Goal: Task Accomplishment & Management: Use online tool/utility

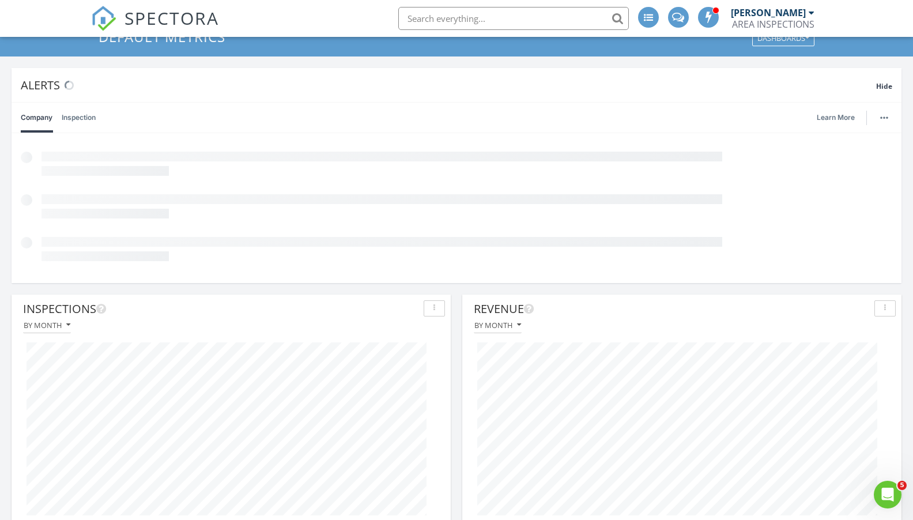
scroll to position [171, 0]
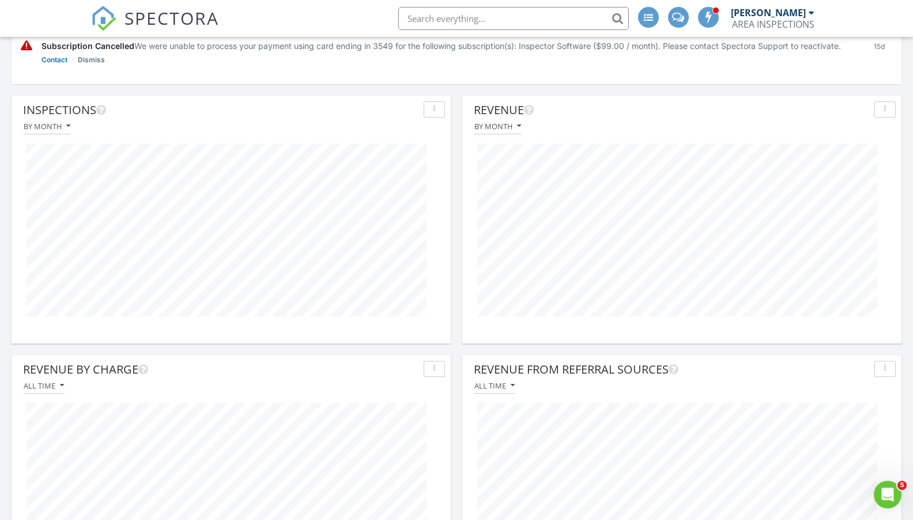
click at [499, 126] on div "By month" at bounding box center [497, 126] width 47 height 8
click at [502, 127] on div "By month" at bounding box center [497, 126] width 47 height 8
click at [500, 207] on div "By week over year" at bounding box center [522, 207] width 78 height 14
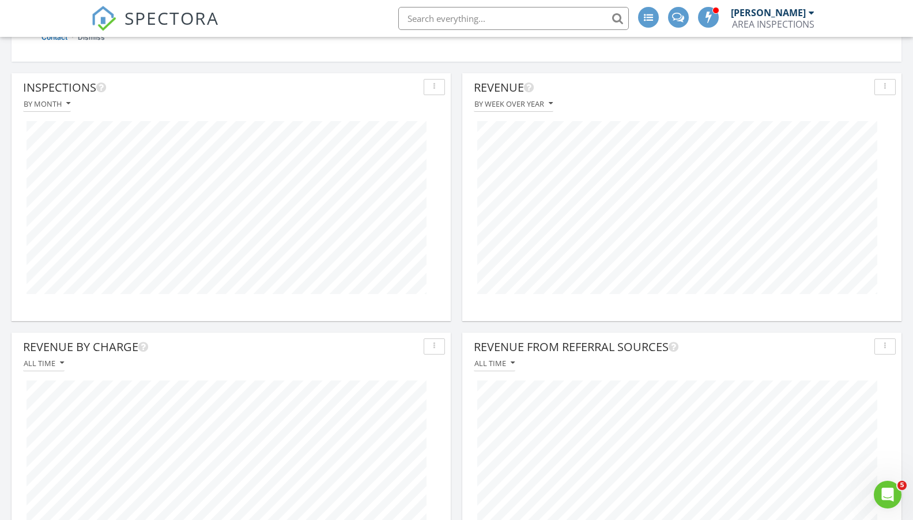
scroll to position [99, 0]
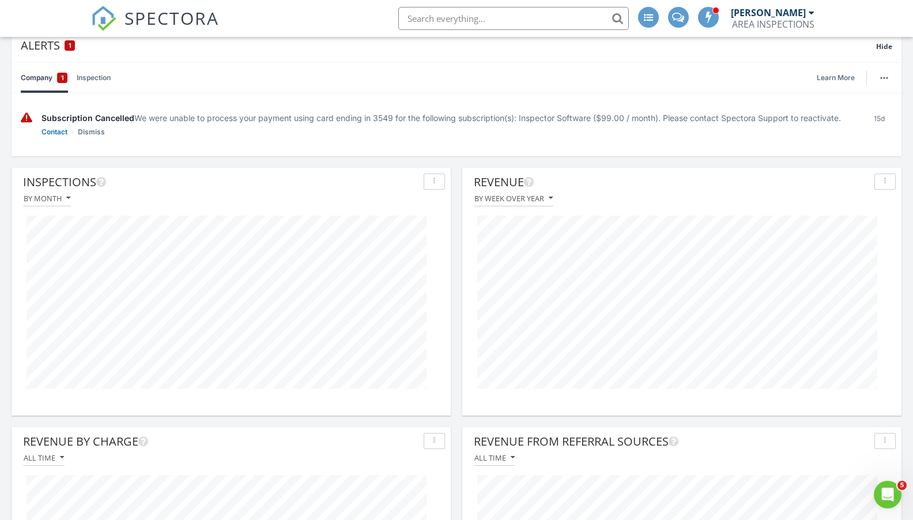
click at [28, 199] on div "By month" at bounding box center [47, 198] width 47 height 8
click at [78, 274] on div "By week over year" at bounding box center [71, 279] width 78 height 14
click at [889, 187] on button "button" at bounding box center [884, 182] width 21 height 16
click at [870, 209] on div "Show Legend" at bounding box center [861, 208] width 67 height 14
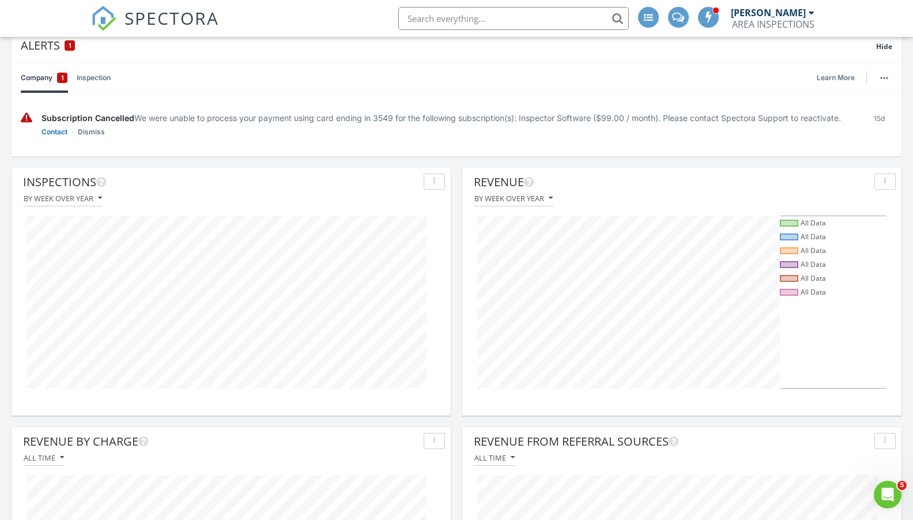
click at [781, 180] on div "Revenue" at bounding box center [672, 182] width 396 height 17
click at [653, 196] on div "By week over year" at bounding box center [682, 199] width 428 height 16
click at [738, 175] on div "Revenue" at bounding box center [672, 182] width 396 height 17
click at [879, 175] on button "button" at bounding box center [884, 182] width 21 height 16
click at [865, 209] on div "Hide Legend" at bounding box center [862, 208] width 63 height 14
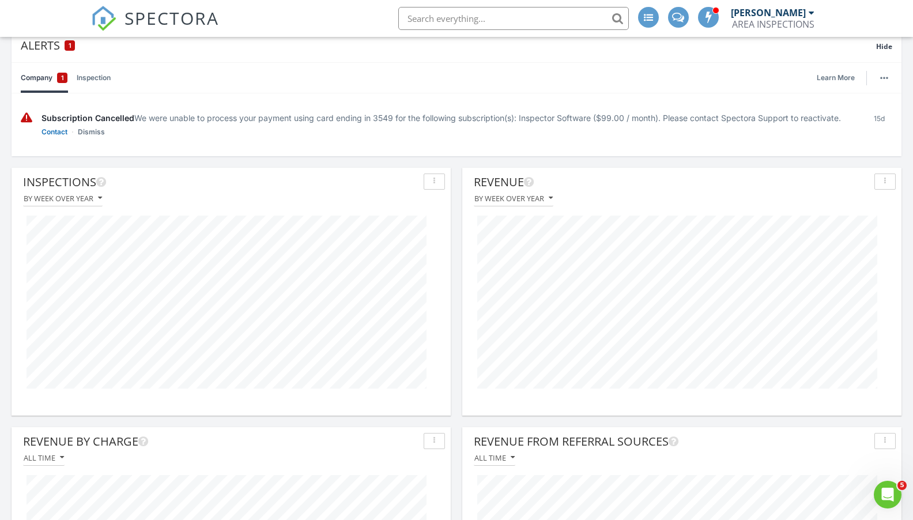
click at [504, 182] on div "Revenue" at bounding box center [672, 182] width 396 height 17
click at [529, 181] on icon at bounding box center [529, 182] width 10 height 12
click at [596, 176] on div "Revenue" at bounding box center [672, 182] width 396 height 17
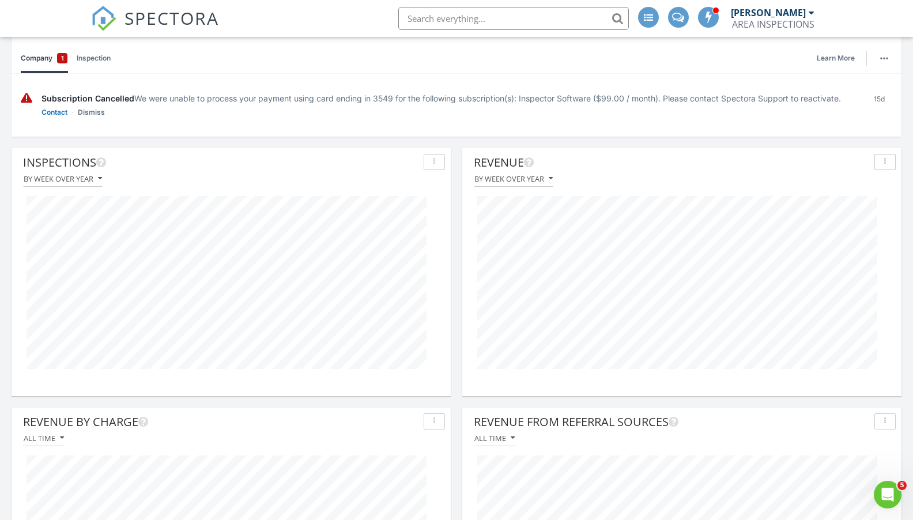
scroll to position [0, 0]
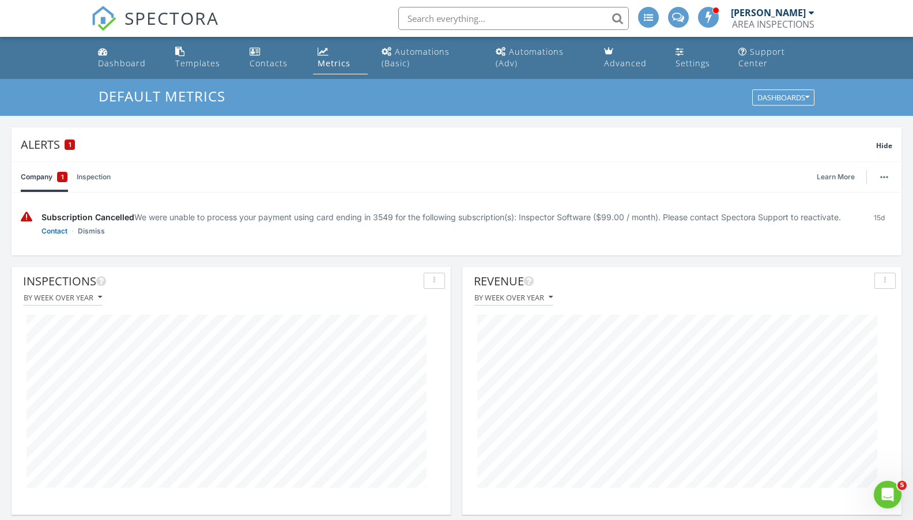
click at [786, 14] on div "[PERSON_NAME]" at bounding box center [768, 13] width 75 height 12
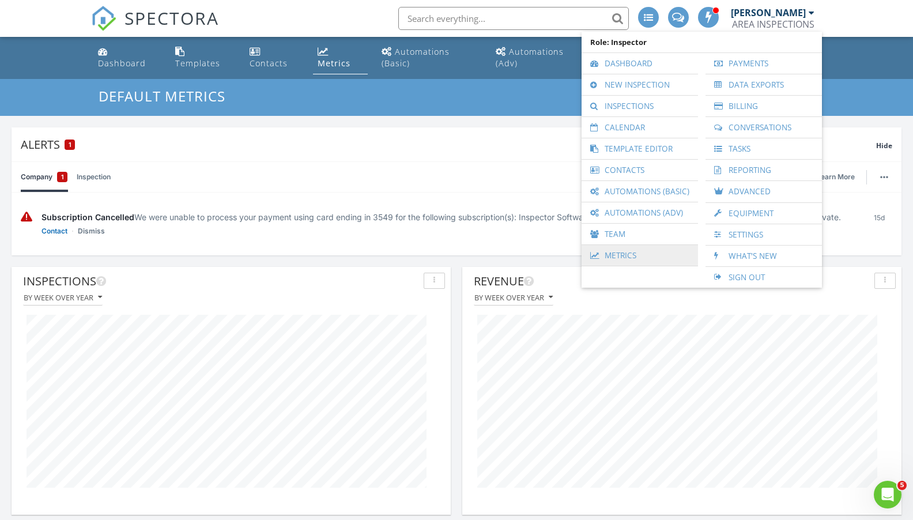
click at [640, 257] on link "Metrics" at bounding box center [639, 255] width 105 height 21
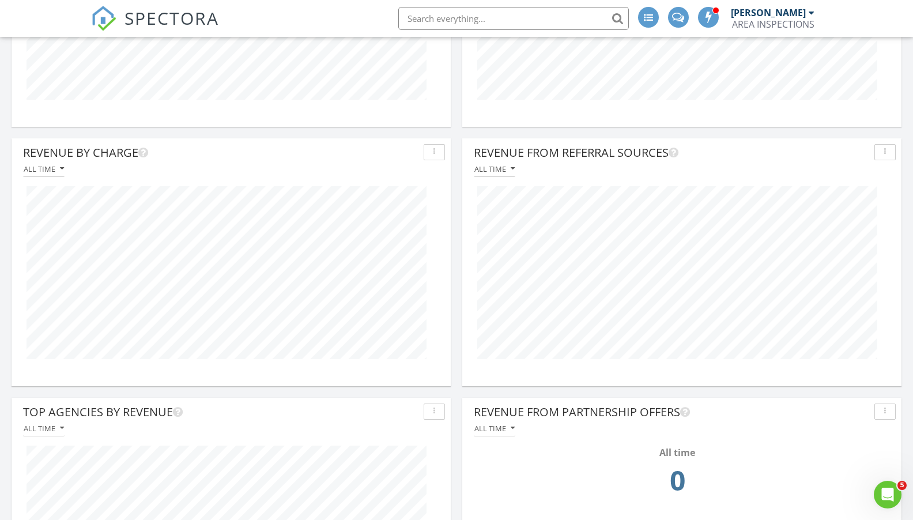
scroll to position [73, 0]
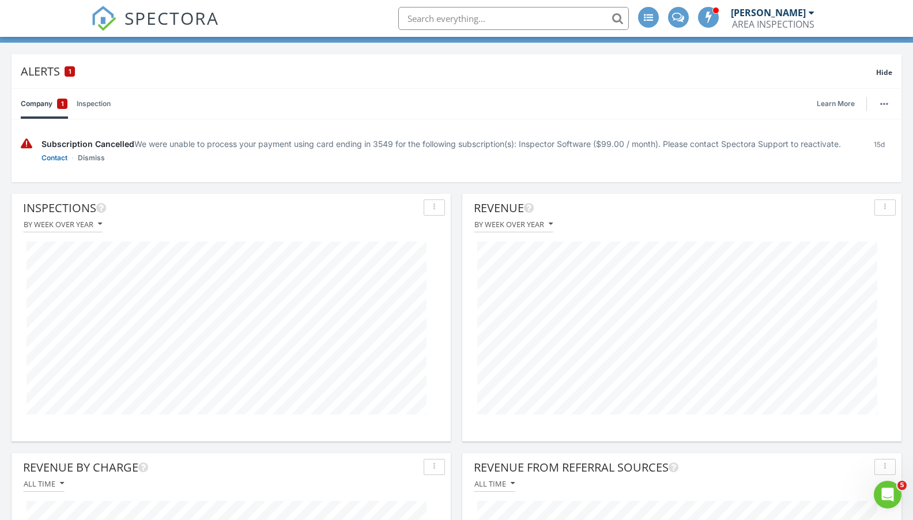
click at [502, 208] on div "Revenue" at bounding box center [672, 207] width 396 height 17
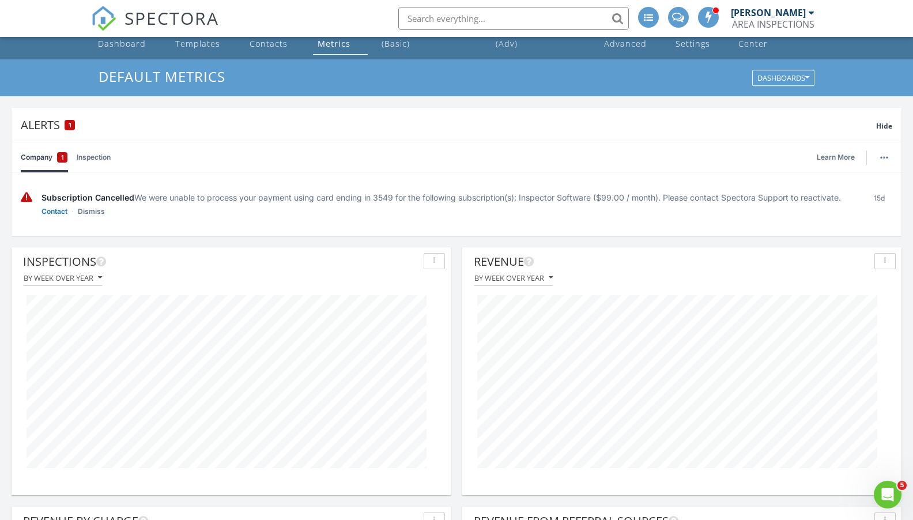
scroll to position [188, 0]
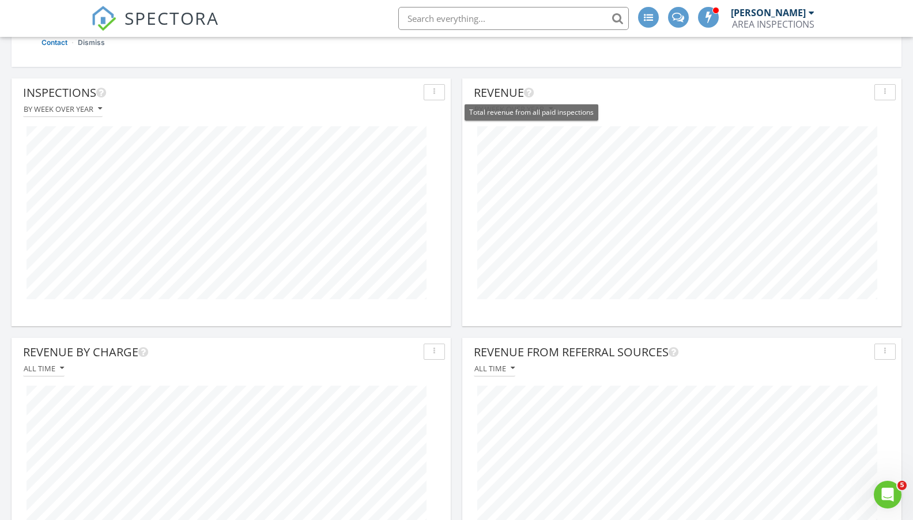
click at [531, 97] on icon at bounding box center [529, 93] width 10 height 12
click at [515, 97] on div "Revenue" at bounding box center [672, 92] width 396 height 17
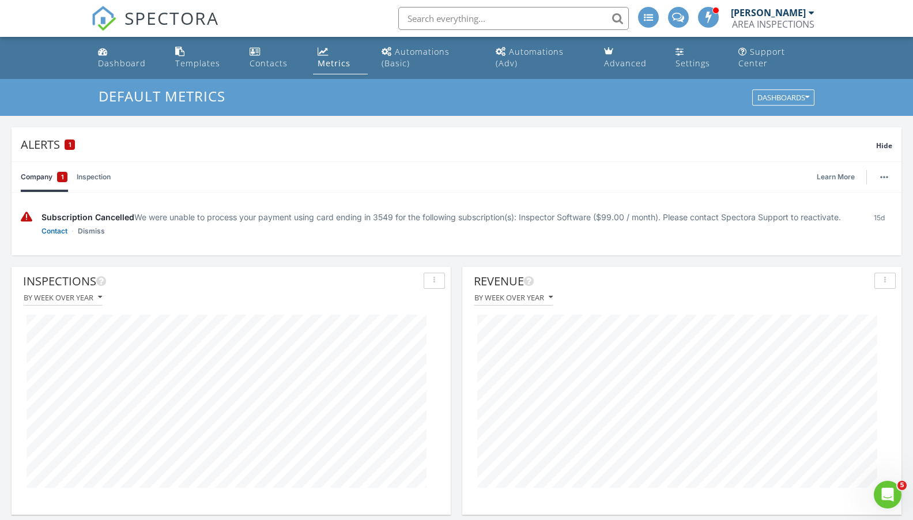
click at [319, 62] on div "Metrics" at bounding box center [334, 63] width 33 height 11
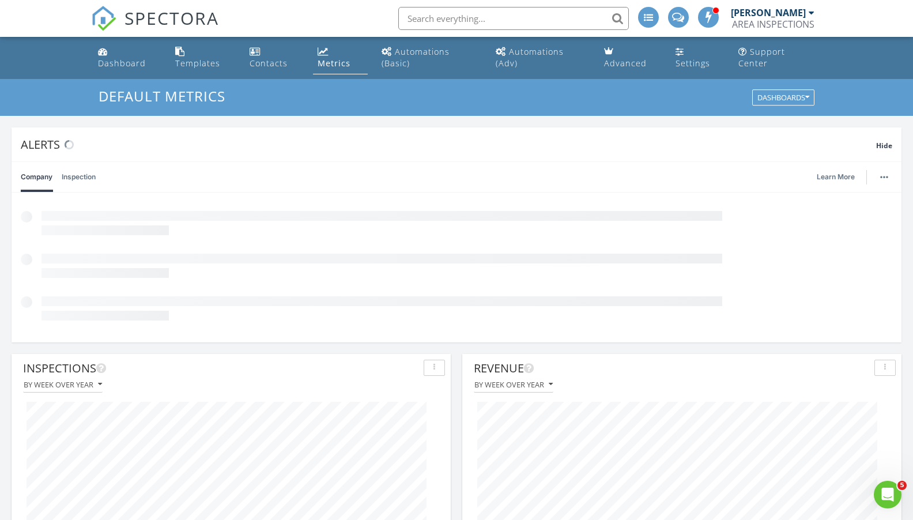
scroll to position [248, 439]
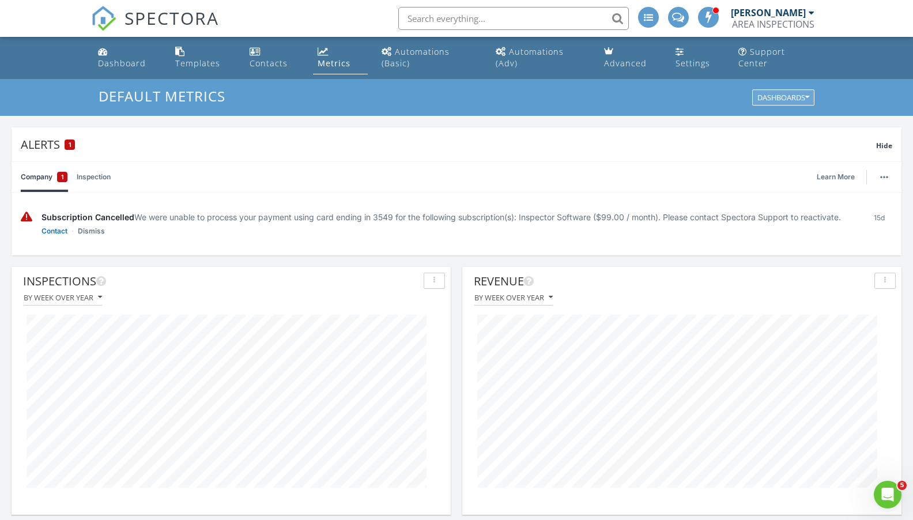
click at [798, 99] on div "Dashboards" at bounding box center [783, 98] width 52 height 8
click at [795, 153] on div "+ New Dashboard" at bounding box center [796, 151] width 78 height 14
click at [804, 141] on div "Add Dashboard Dashboard Name check_box_outline_blank Start with global default …" at bounding box center [456, 260] width 913 height 520
click at [805, 100] on icon "button" at bounding box center [807, 98] width 4 height 8
click at [795, 146] on div "+ New Dashboard" at bounding box center [796, 151] width 78 height 14
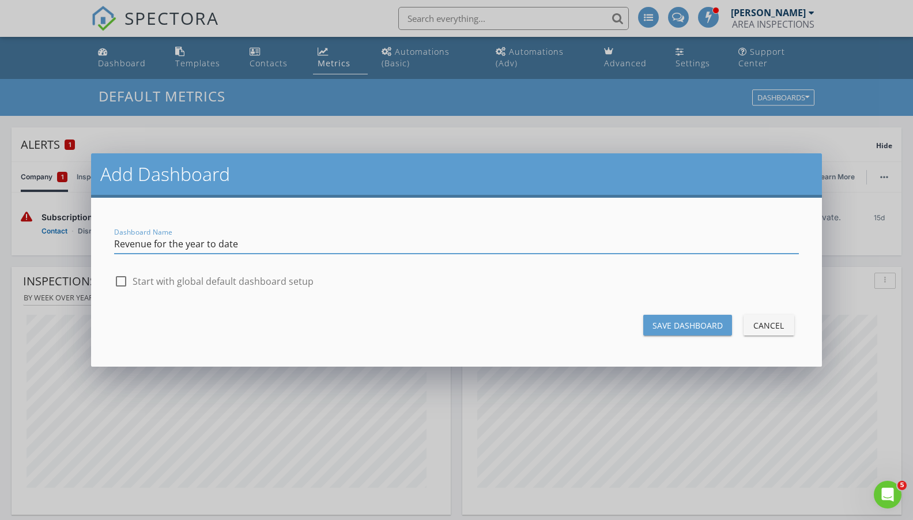
type input "Revenue for the year to date"
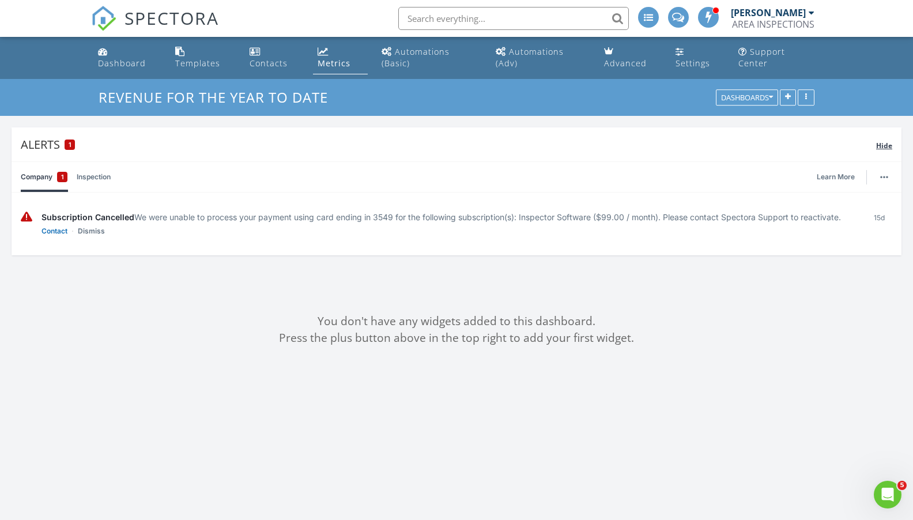
click at [891, 139] on div "Hide" at bounding box center [884, 145] width 16 height 14
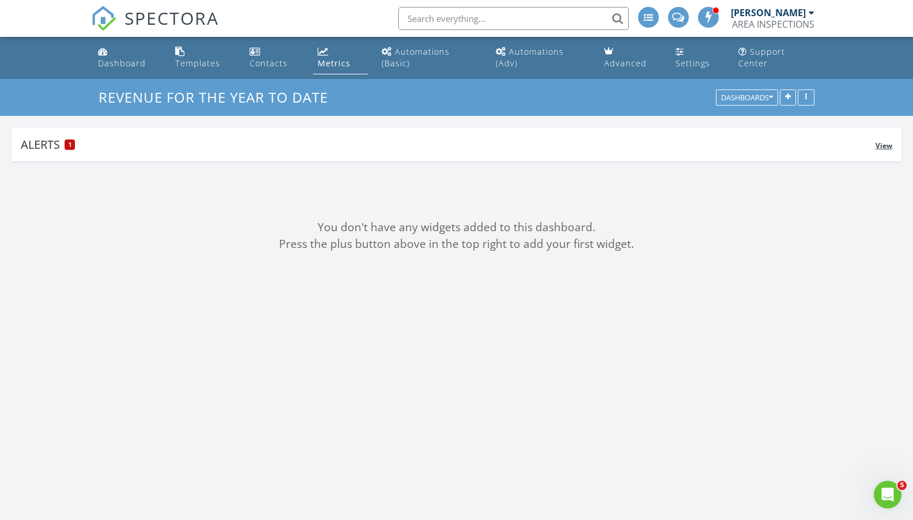
click at [885, 147] on span "View" at bounding box center [884, 146] width 17 height 10
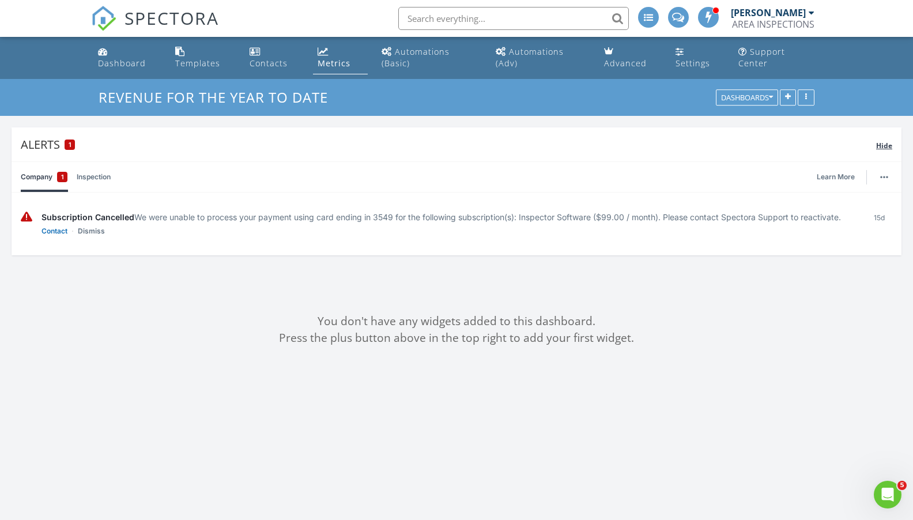
click at [885, 147] on span "Hide" at bounding box center [884, 146] width 16 height 10
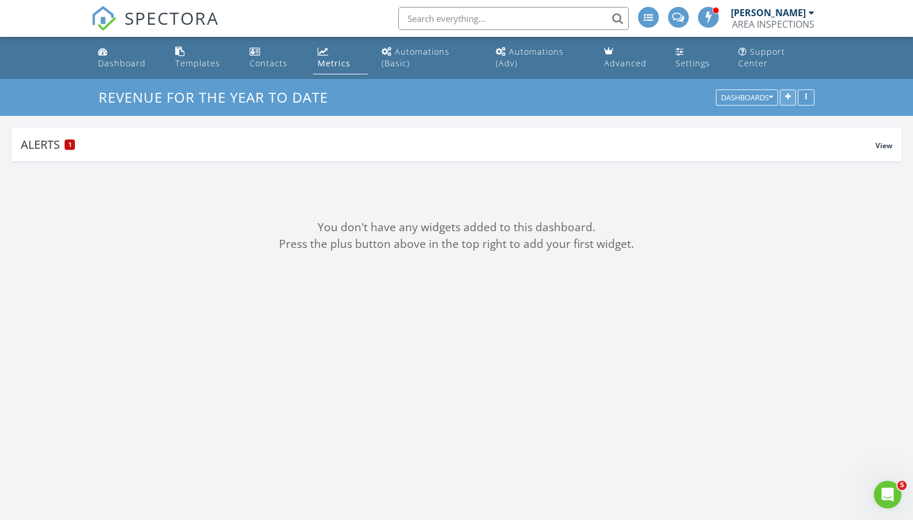
click at [787, 95] on icon "button" at bounding box center [788, 98] width 6 height 8
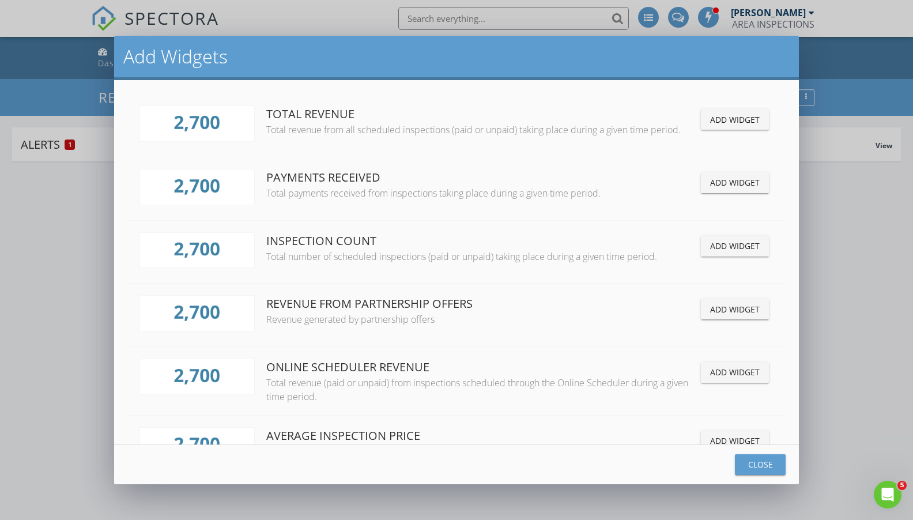
click at [738, 115] on div "Add Widget" at bounding box center [735, 120] width 50 height 12
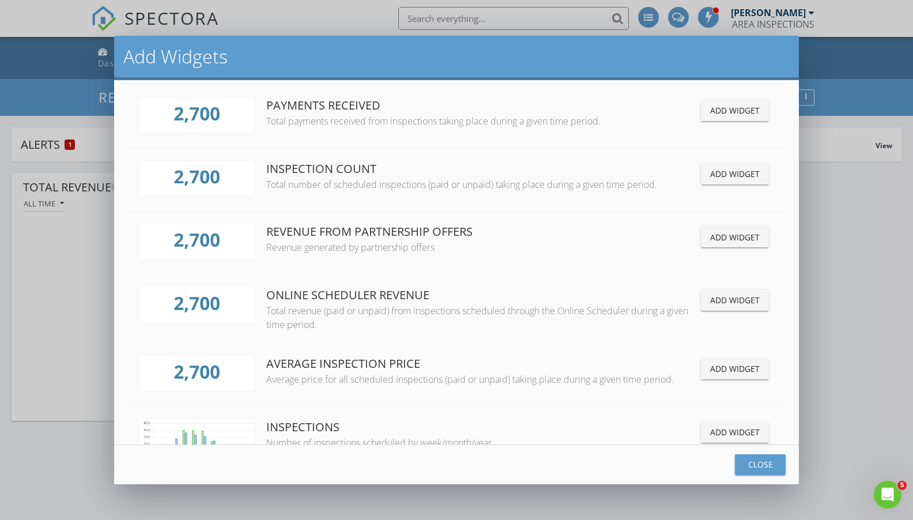
scroll to position [119, 0]
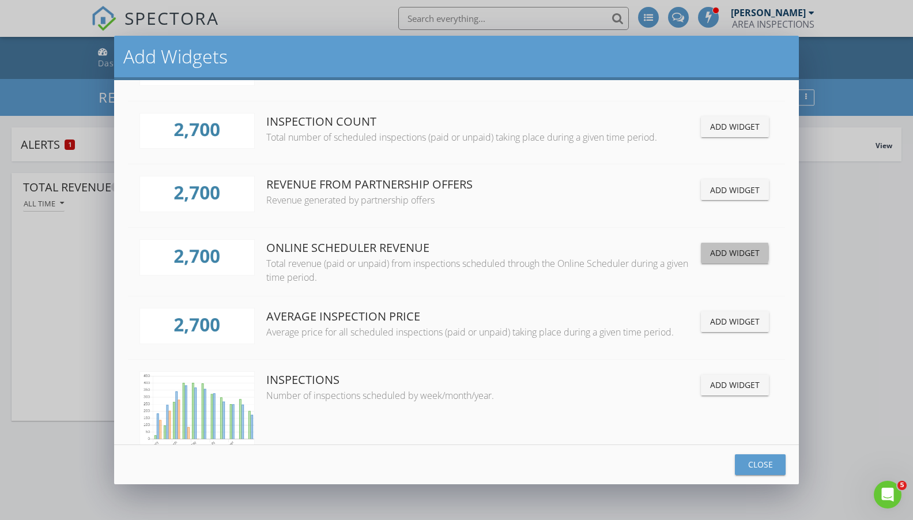
click at [739, 256] on div "Add Widget" at bounding box center [735, 253] width 50 height 12
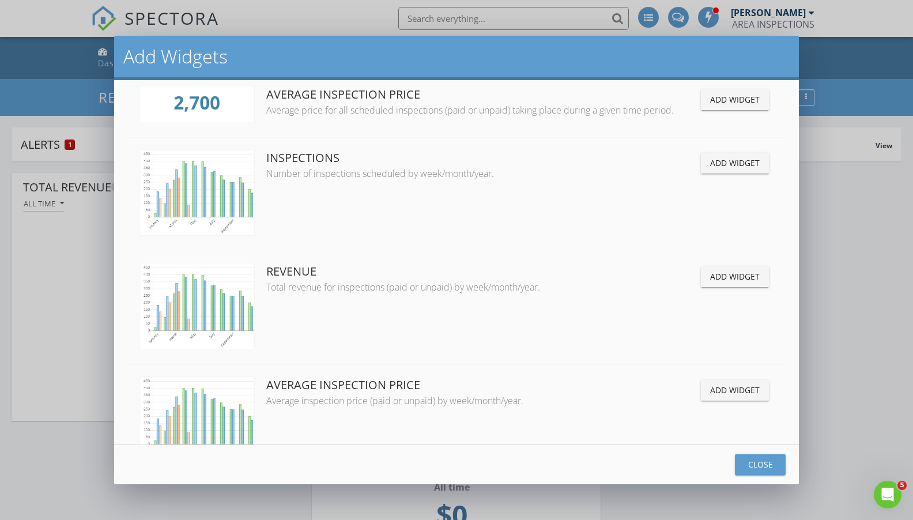
scroll to position [497, 0]
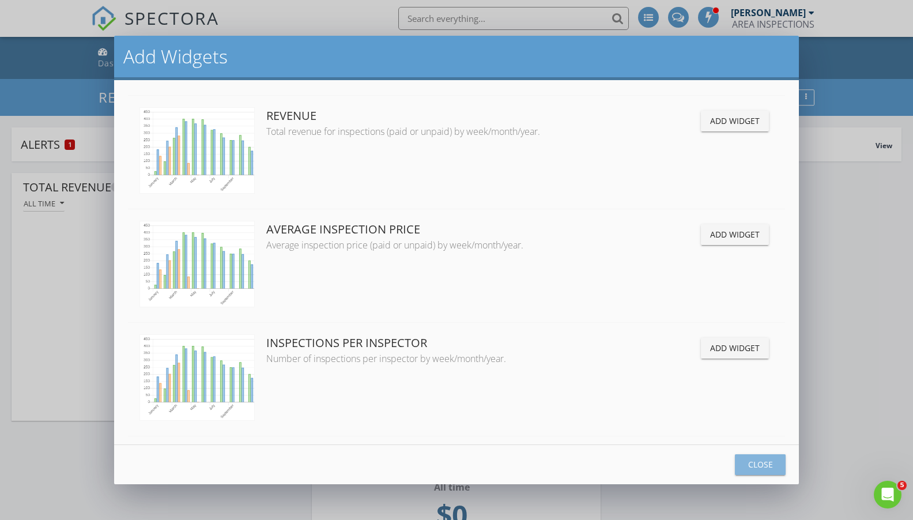
click at [760, 465] on div "Close" at bounding box center [760, 464] width 32 height 12
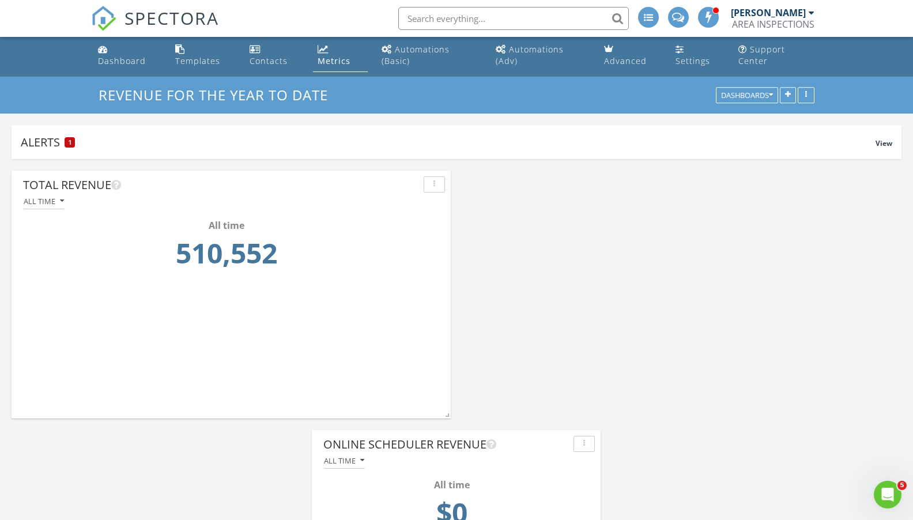
scroll to position [12, 0]
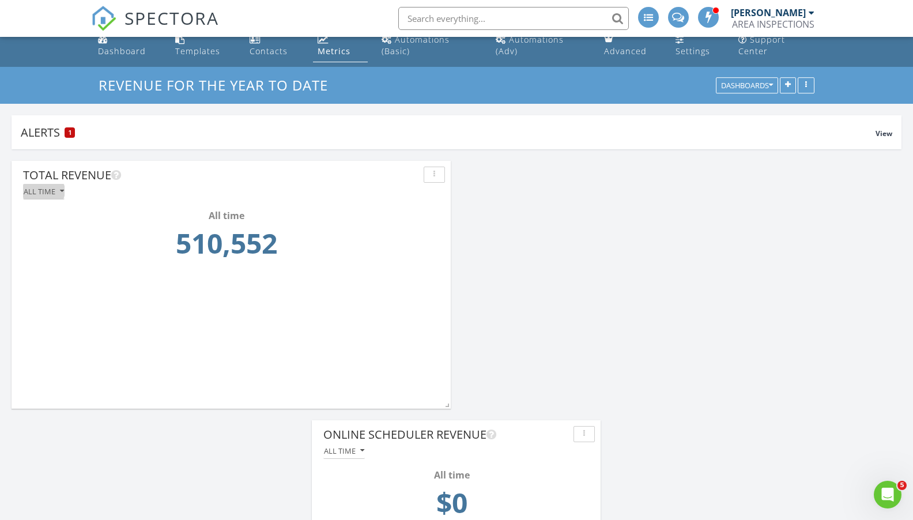
click at [45, 190] on div "All time" at bounding box center [44, 191] width 40 height 8
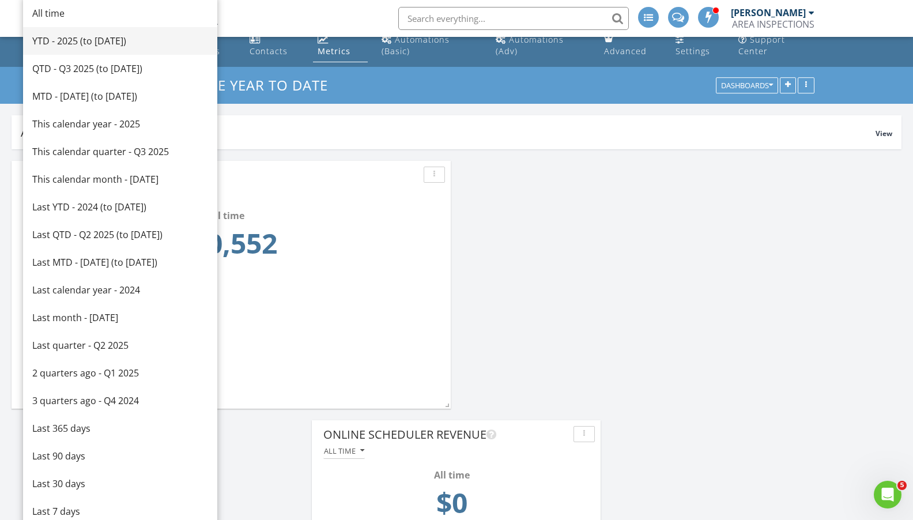
click at [95, 39] on div "YTD - 2025 (to [DATE])" at bounding box center [120, 41] width 176 height 14
